Goal: Register for event/course

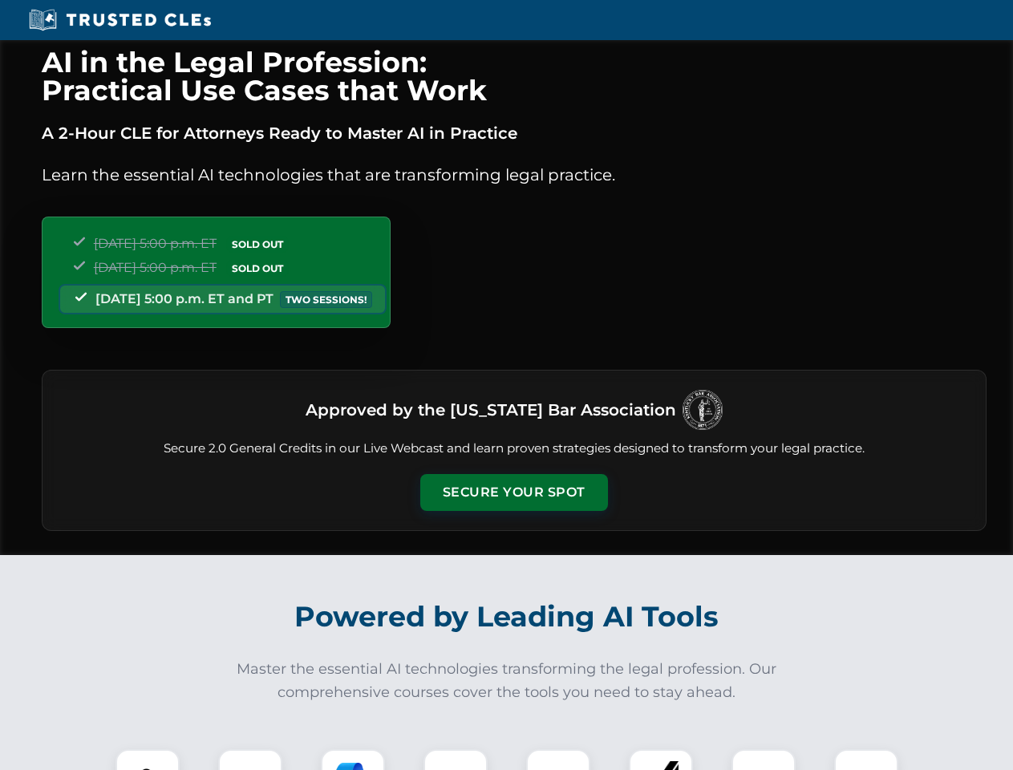
click at [513, 493] on button "Secure Your Spot" at bounding box center [514, 492] width 188 height 37
click at [148, 760] on img at bounding box center [147, 781] width 47 height 47
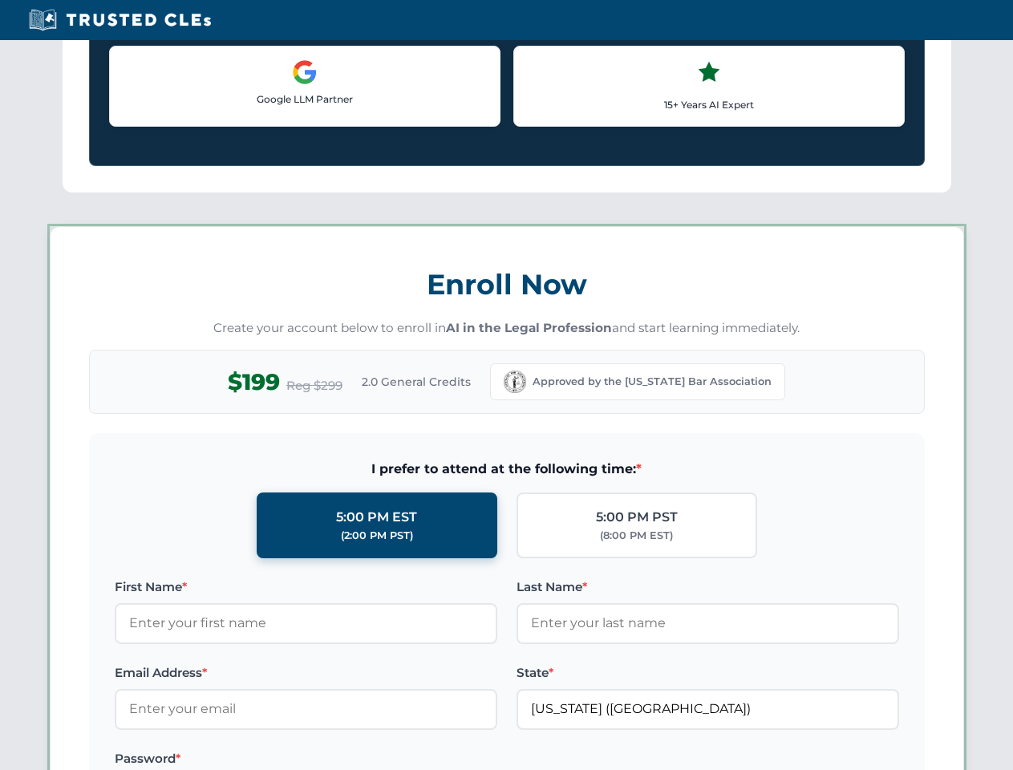
click at [353, 760] on label "Password *" at bounding box center [306, 758] width 383 height 19
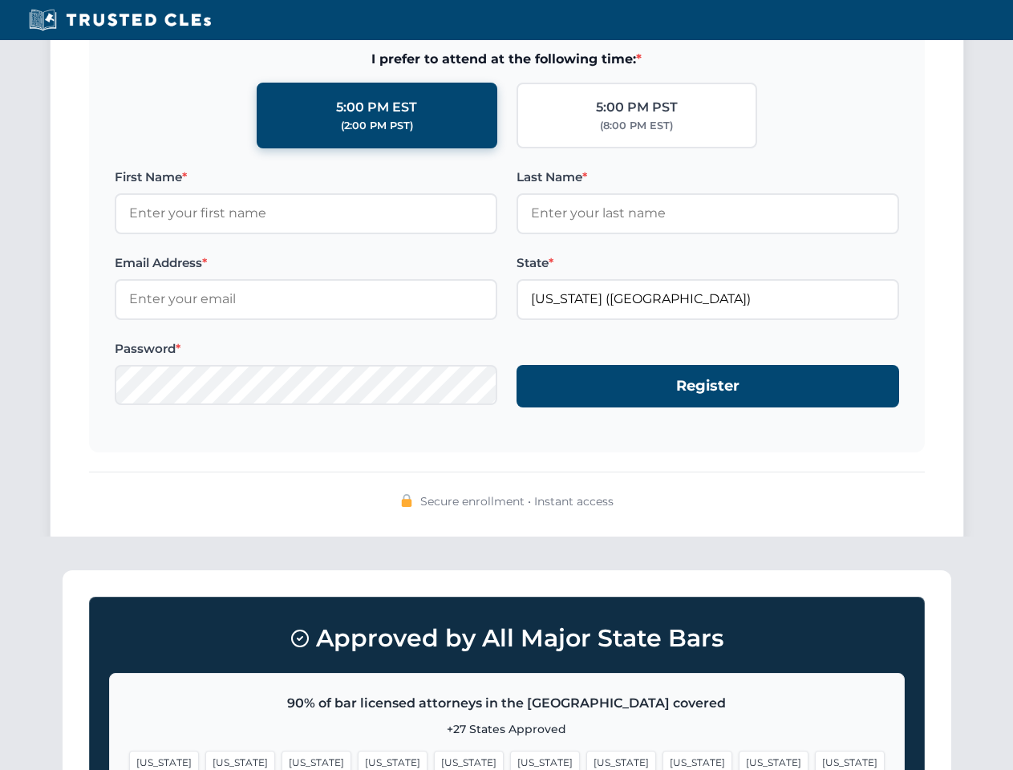
click at [739, 760] on span "[US_STATE]" at bounding box center [774, 762] width 70 height 23
